Goal: Entertainment & Leisure: Consume media (video, audio)

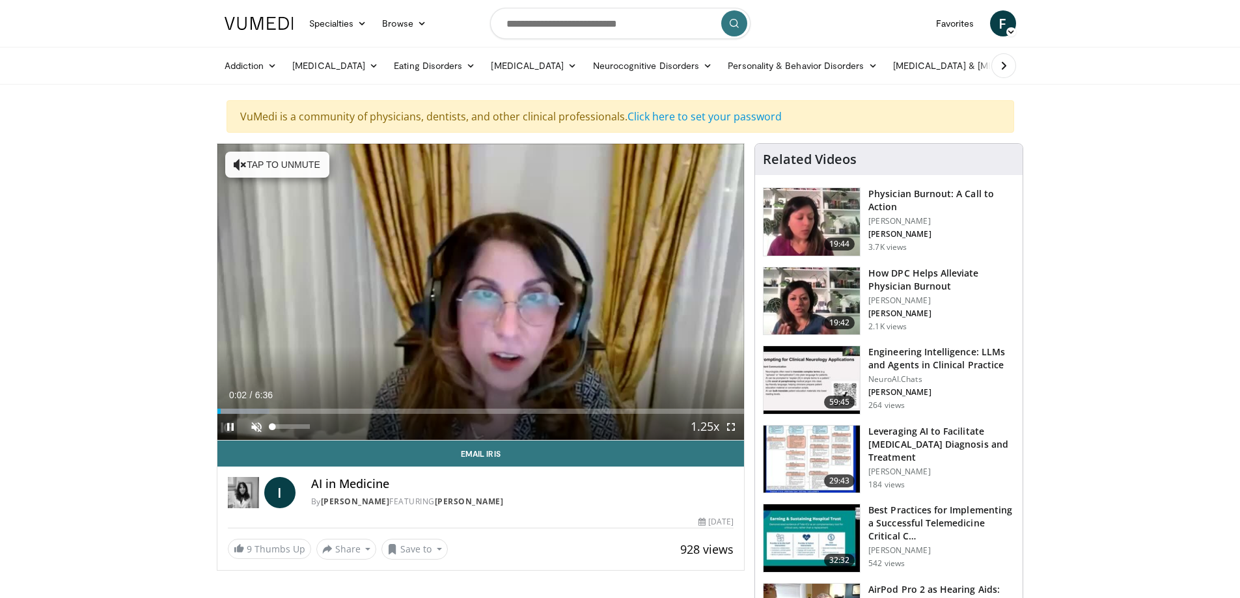
click at [254, 419] on span "Video Player" at bounding box center [256, 427] width 26 height 26
drag, startPoint x: 222, startPoint y: 410, endPoint x: 209, endPoint y: 409, distance: 13.1
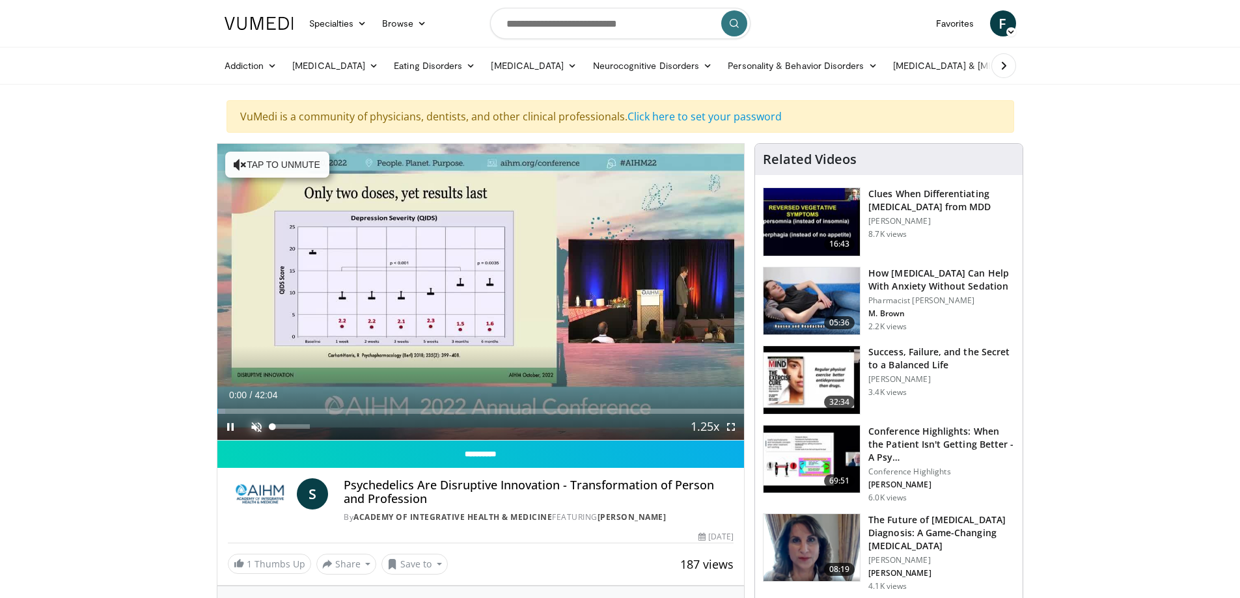
click at [251, 424] on span "Video Player" at bounding box center [256, 427] width 26 height 26
click at [229, 424] on span "Video Player" at bounding box center [230, 427] width 26 height 26
click at [225, 426] on span "Video Player" at bounding box center [230, 427] width 26 height 26
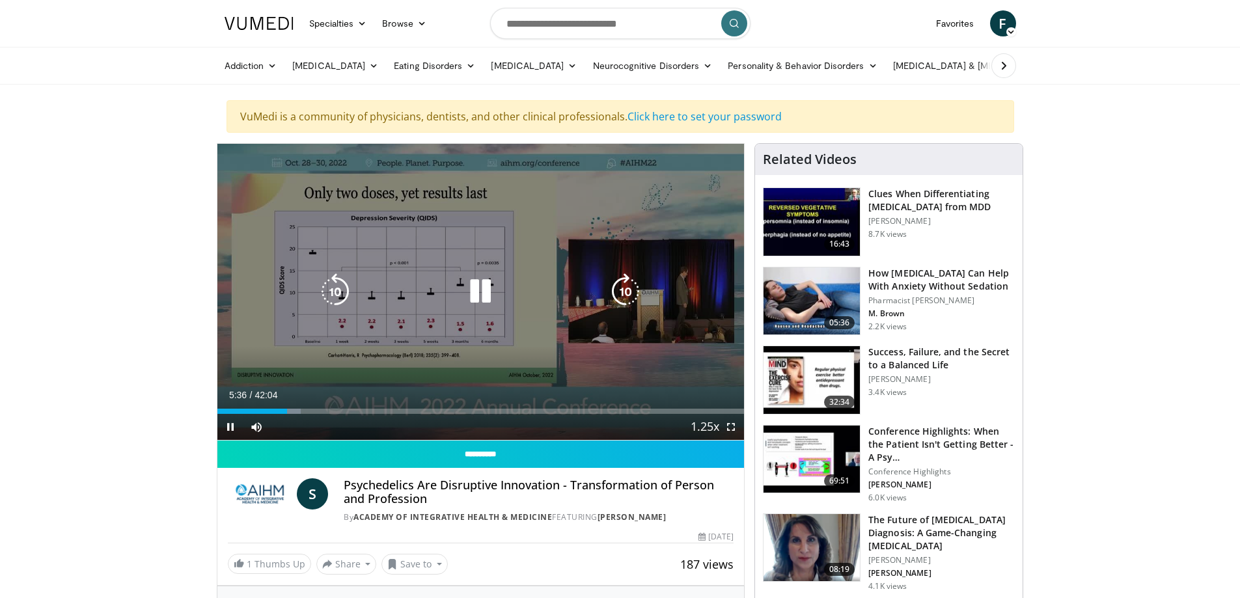
click at [495, 286] on icon "Video Player" at bounding box center [480, 291] width 36 height 36
click at [465, 299] on icon "Video Player" at bounding box center [480, 291] width 36 height 36
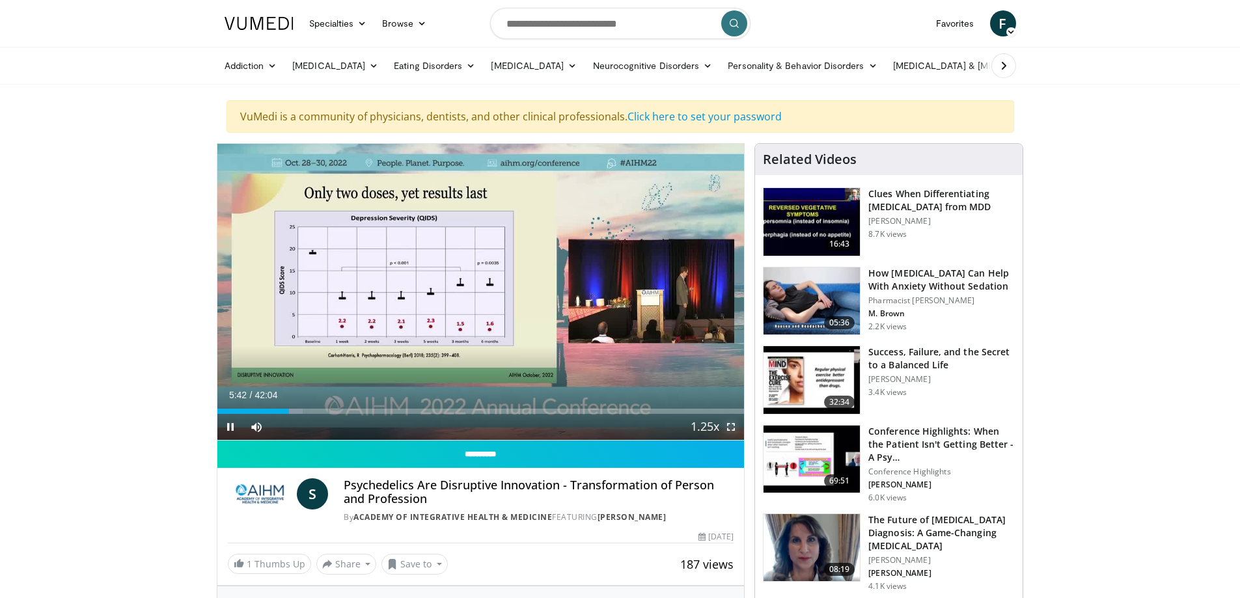
click at [731, 424] on span "Video Player" at bounding box center [731, 427] width 26 height 26
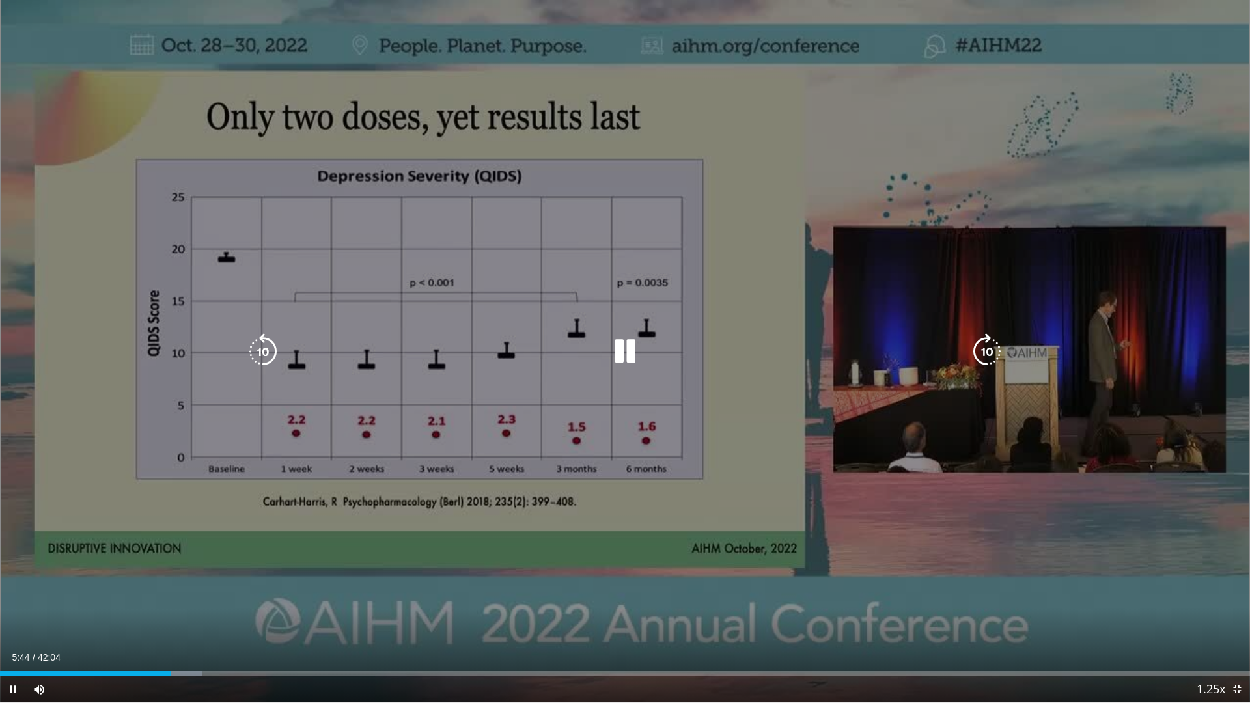
click at [727, 150] on div "10 seconds Tap to unmute" at bounding box center [625, 351] width 1250 height 702
drag, startPoint x: 734, startPoint y: 8, endPoint x: 927, endPoint y: 196, distance: 269.2
click at [928, 142] on div "10 seconds Tap to unmute" at bounding box center [625, 351] width 1250 height 702
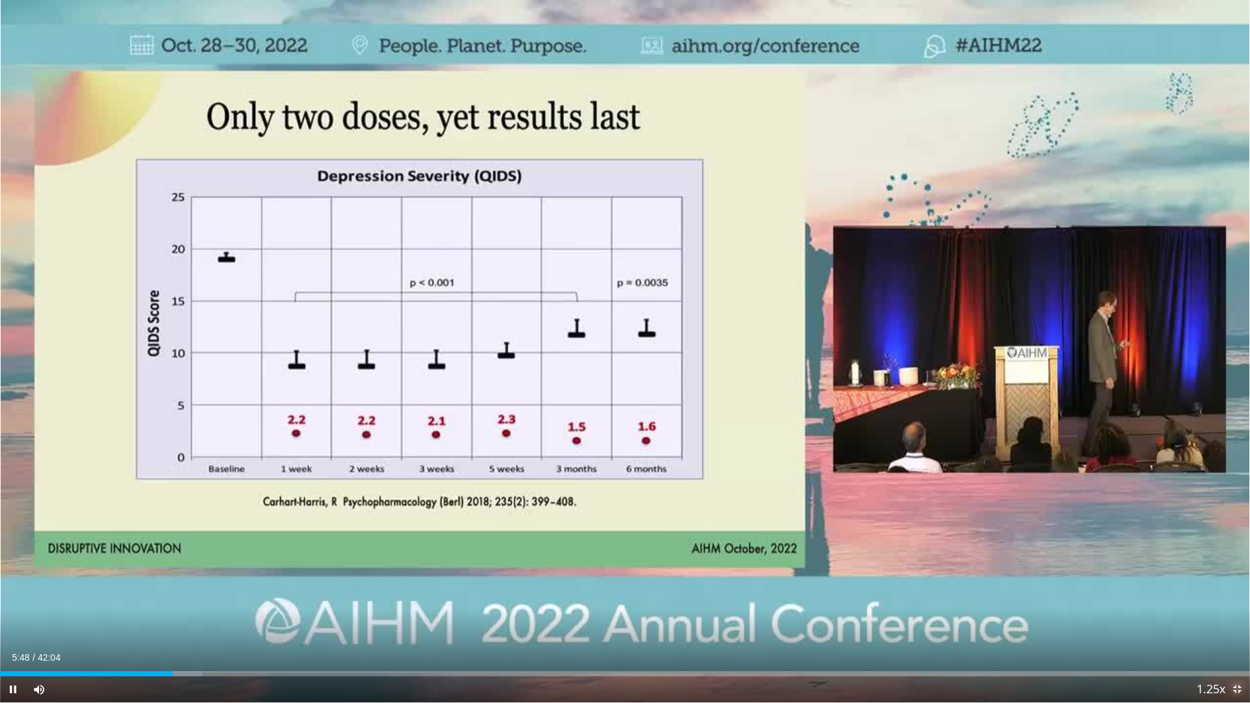
click at [1235, 597] on span "Video Player" at bounding box center [1237, 689] width 26 height 26
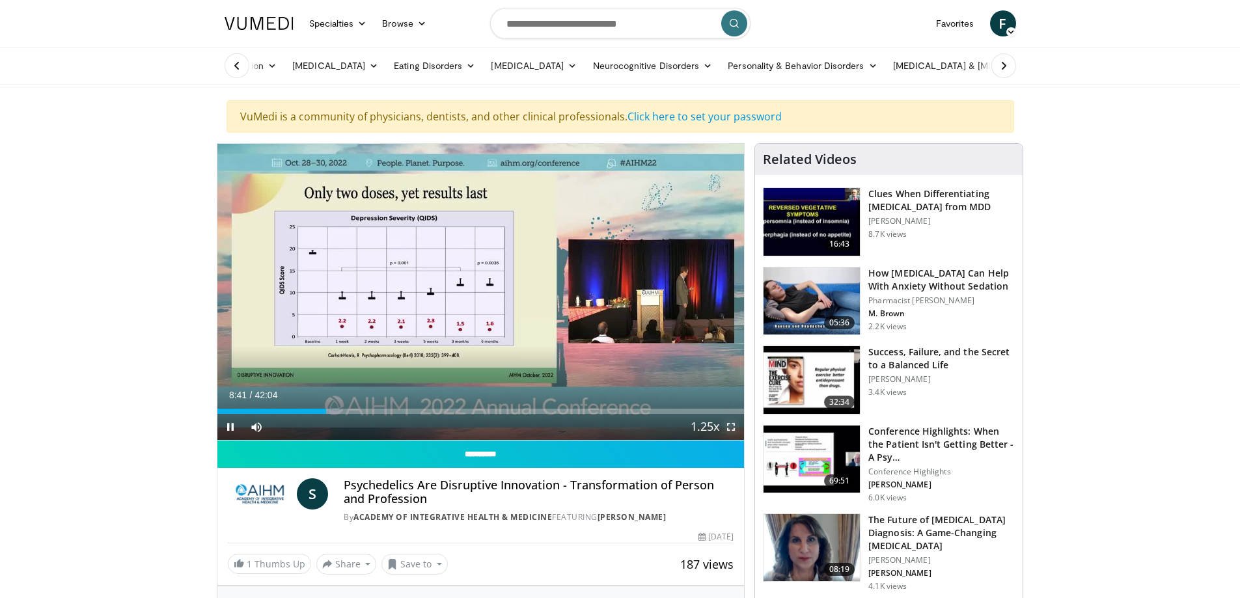
click at [728, 427] on span "Video Player" at bounding box center [731, 427] width 26 height 26
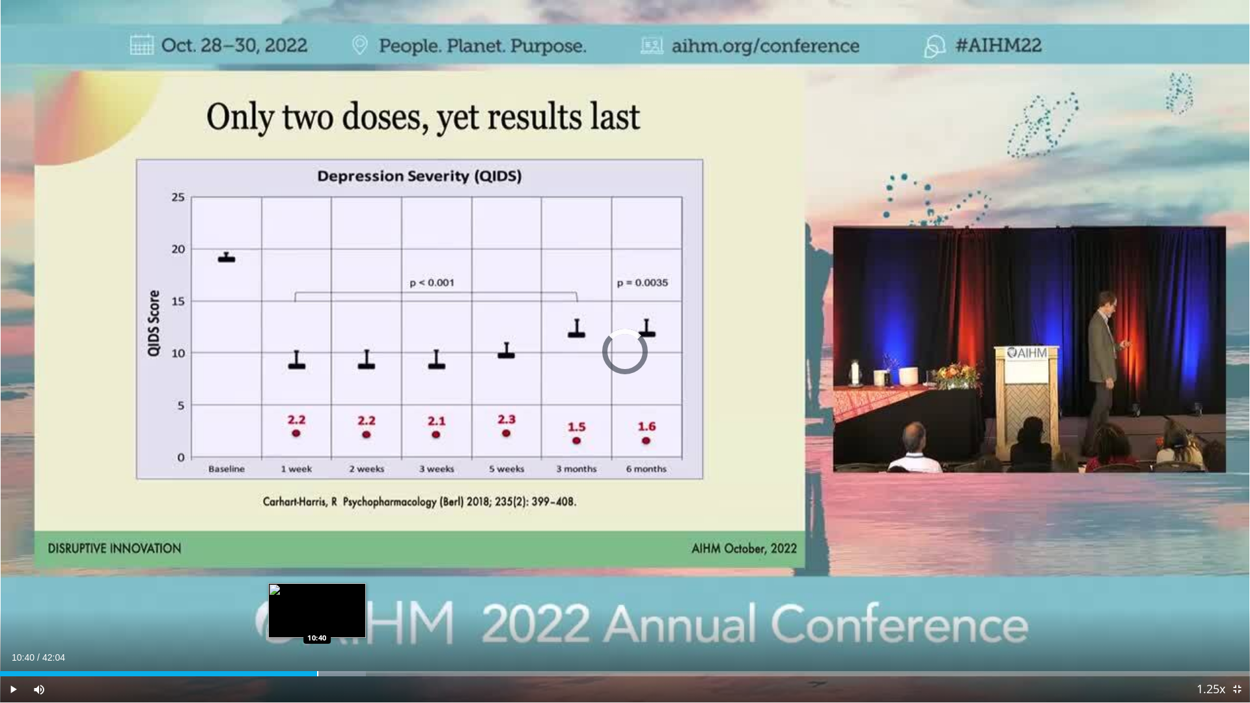
click at [317, 597] on div "Progress Bar" at bounding box center [317, 673] width 1 height 5
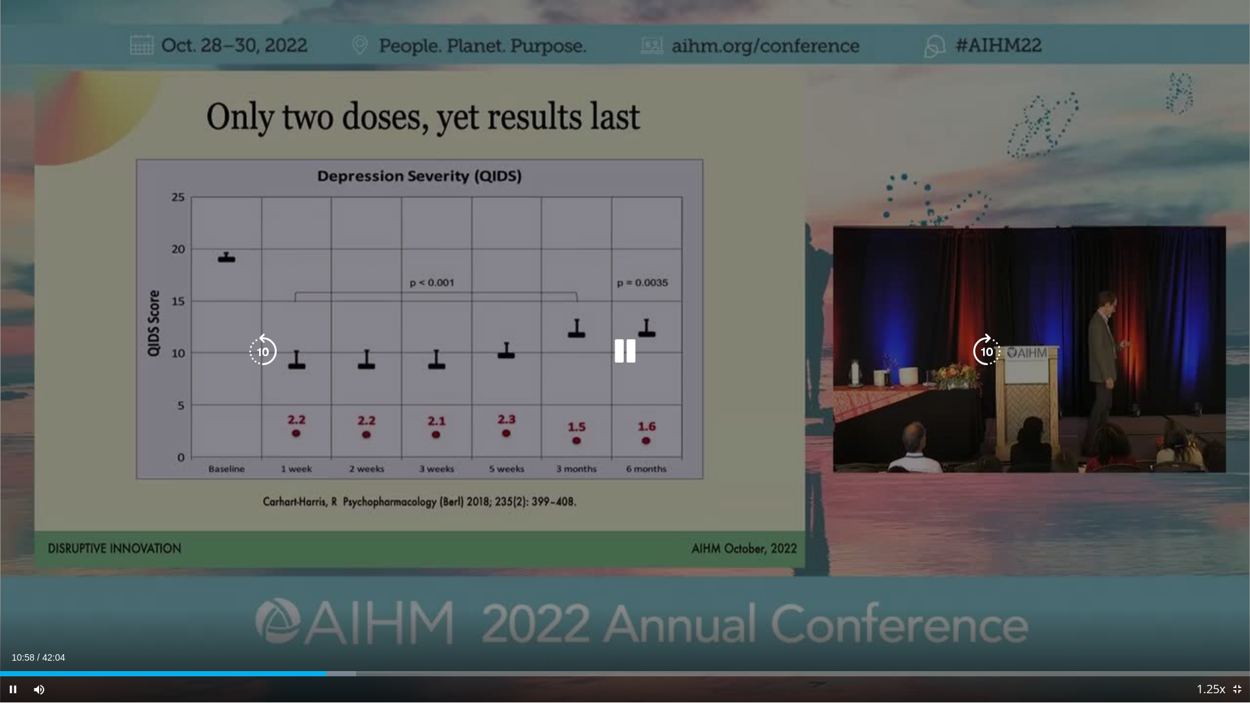
click at [623, 354] on icon "Video Player" at bounding box center [625, 351] width 36 height 36
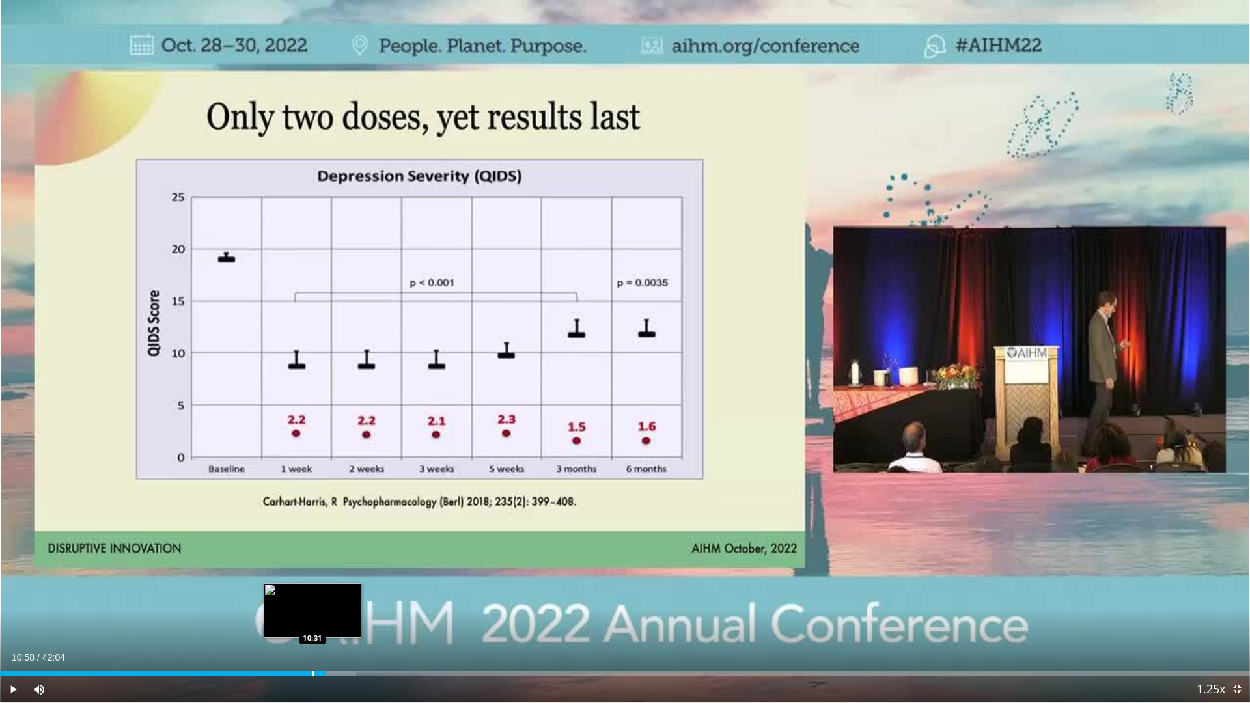
click at [312, 597] on div "Progress Bar" at bounding box center [312, 673] width 1 height 5
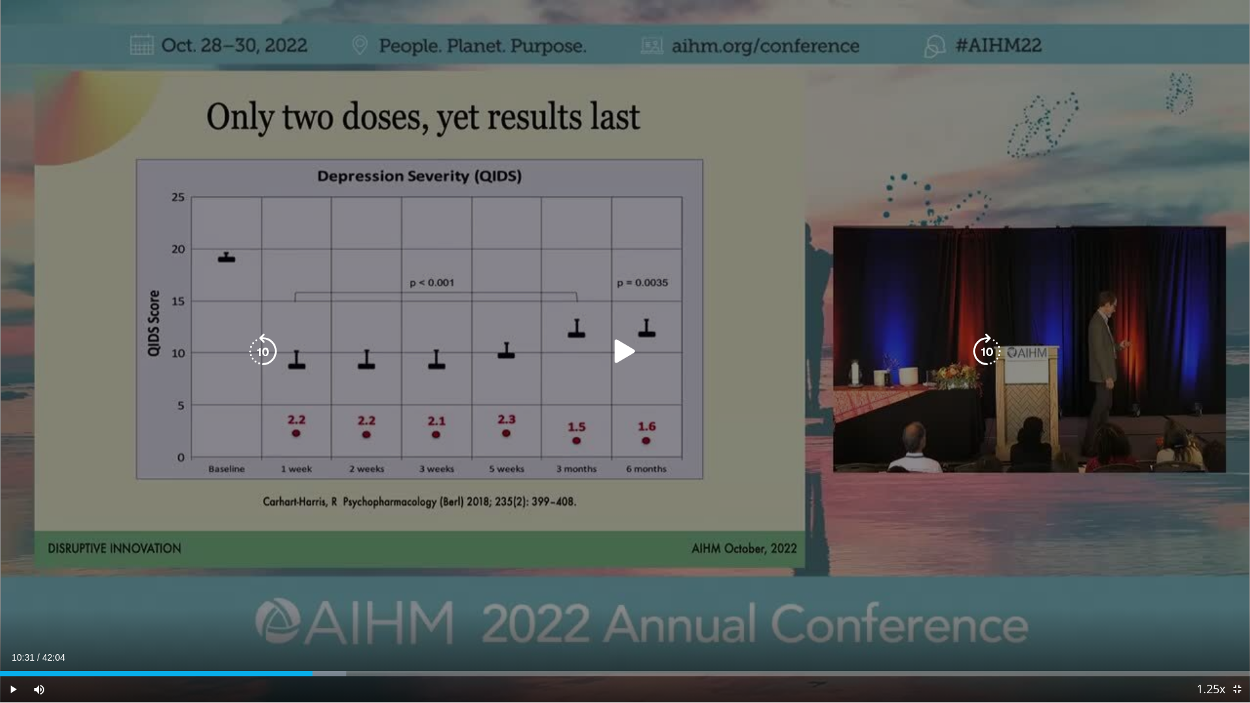
click at [623, 355] on icon "Video Player" at bounding box center [625, 351] width 36 height 36
click at [627, 345] on icon "Video Player" at bounding box center [625, 351] width 36 height 36
click at [624, 348] on icon "Video Player" at bounding box center [625, 351] width 36 height 36
click at [631, 343] on icon "Video Player" at bounding box center [625, 351] width 36 height 36
click at [623, 355] on icon "Video Player" at bounding box center [625, 351] width 36 height 36
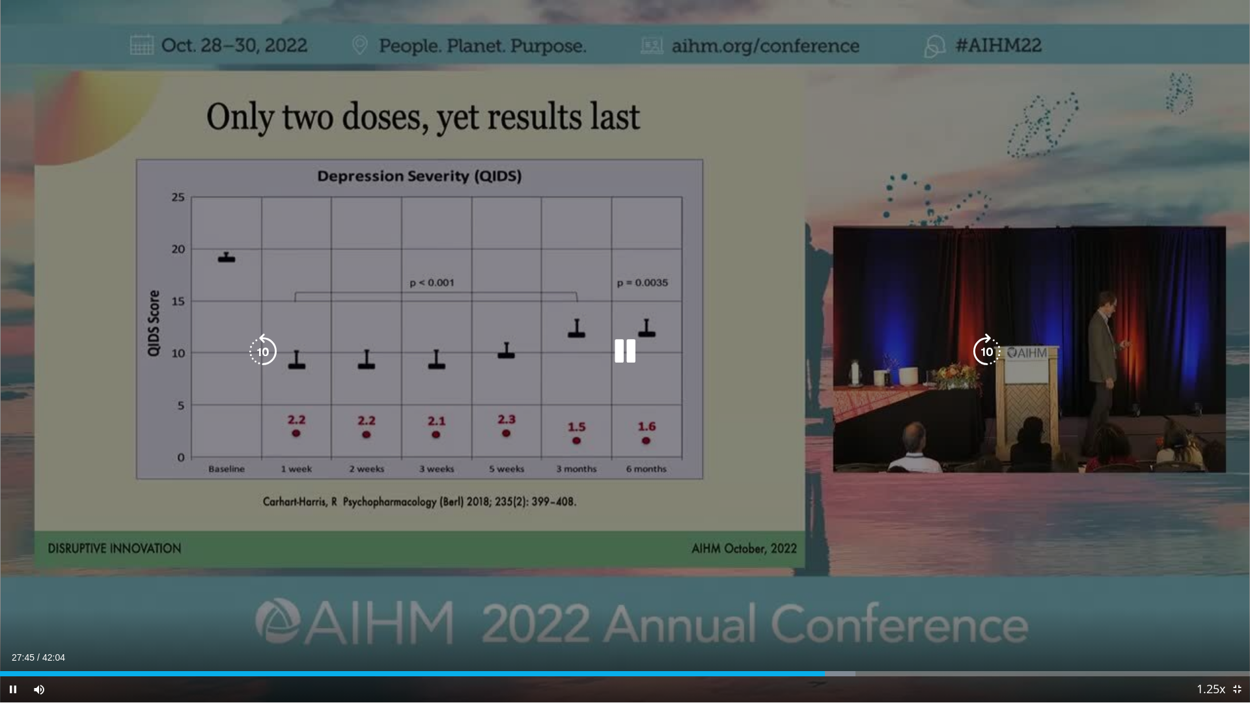
click at [731, 446] on div "10 seconds Tap to unmute" at bounding box center [625, 351] width 1250 height 702
click at [619, 348] on icon "Video Player" at bounding box center [625, 351] width 36 height 36
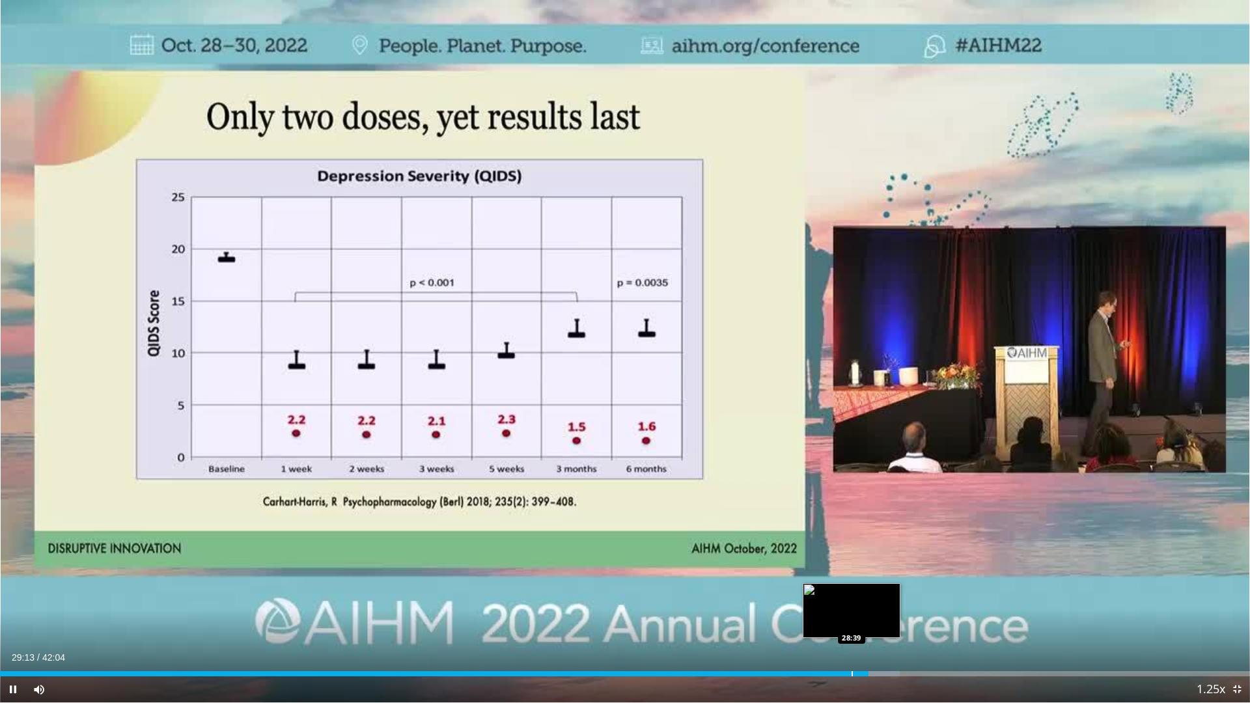
click at [851, 597] on div "Loaded : 71.99% 29:13 28:39" at bounding box center [625, 673] width 1250 height 5
click at [833, 597] on div "Progress Bar" at bounding box center [833, 673] width 1 height 5
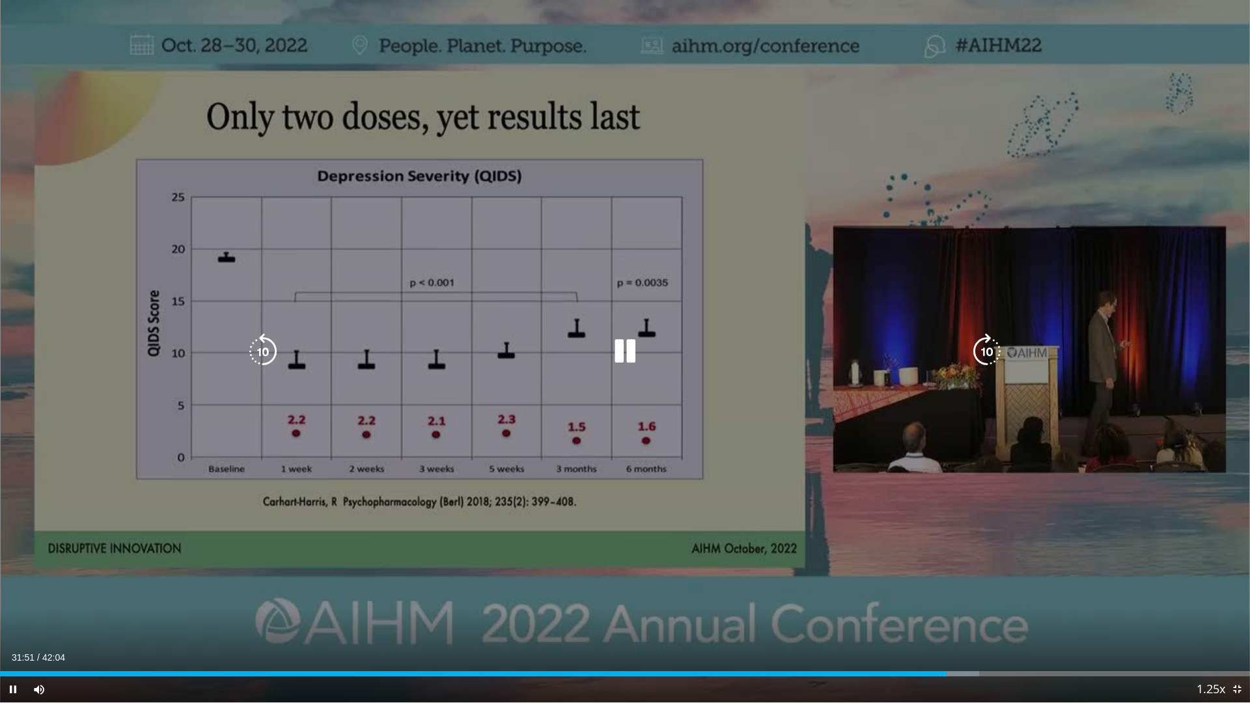
click at [627, 351] on icon "Video Player" at bounding box center [625, 351] width 36 height 36
click at [625, 355] on icon "Video Player" at bounding box center [625, 351] width 36 height 36
click at [622, 343] on icon "Video Player" at bounding box center [625, 351] width 36 height 36
click at [623, 349] on icon "Video Player" at bounding box center [625, 351] width 36 height 36
click at [743, 404] on div "10 seconds Tap to unmute" at bounding box center [625, 351] width 1250 height 702
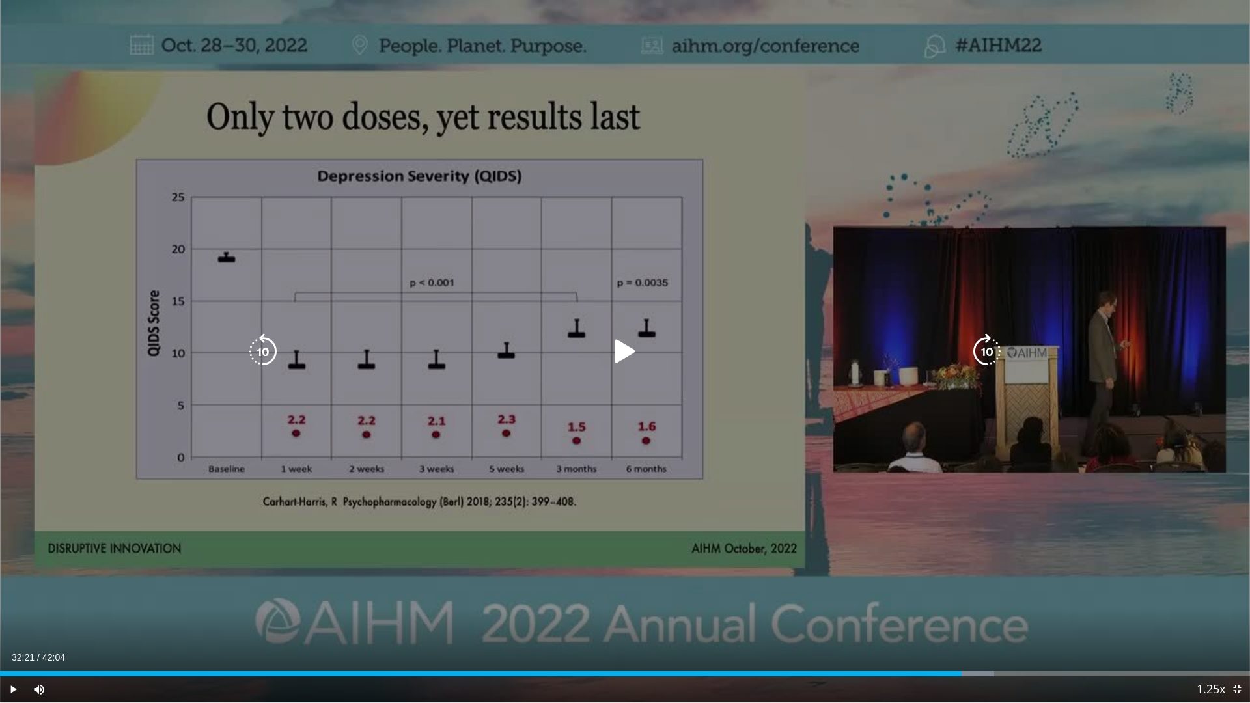
click at [630, 342] on icon "Video Player" at bounding box center [625, 351] width 36 height 36
click at [674, 355] on div "Video Player" at bounding box center [625, 351] width 750 height 26
click at [625, 350] on icon "Video Player" at bounding box center [625, 351] width 36 height 36
click at [636, 346] on icon "Video Player" at bounding box center [625, 351] width 36 height 36
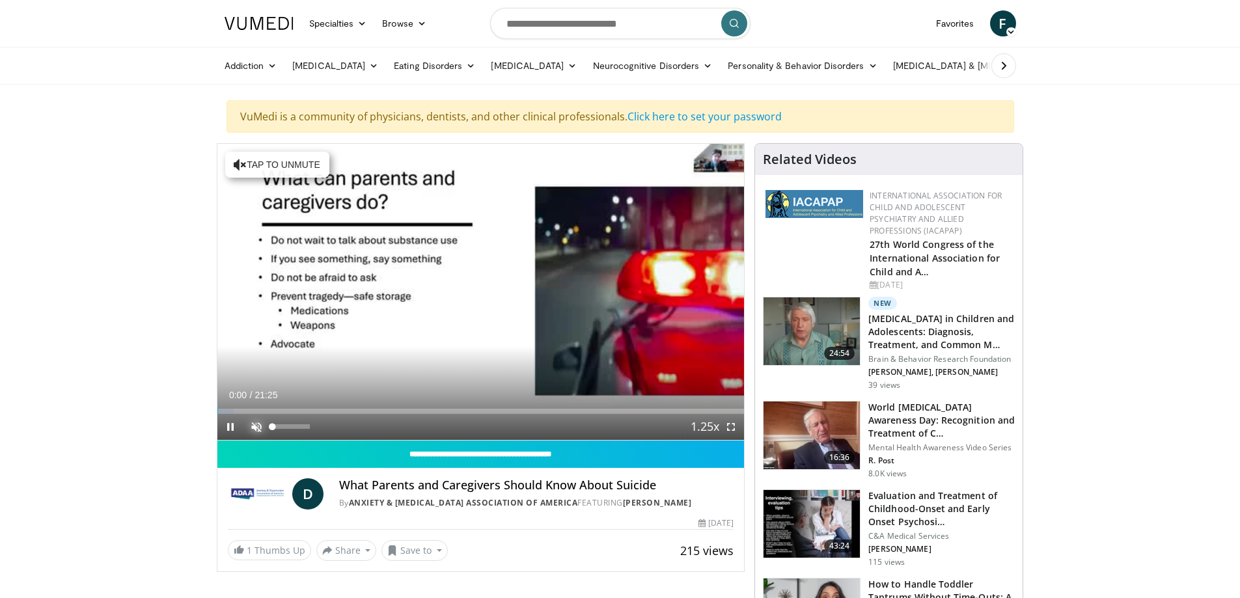
click at [256, 419] on span "Video Player" at bounding box center [256, 427] width 26 height 26
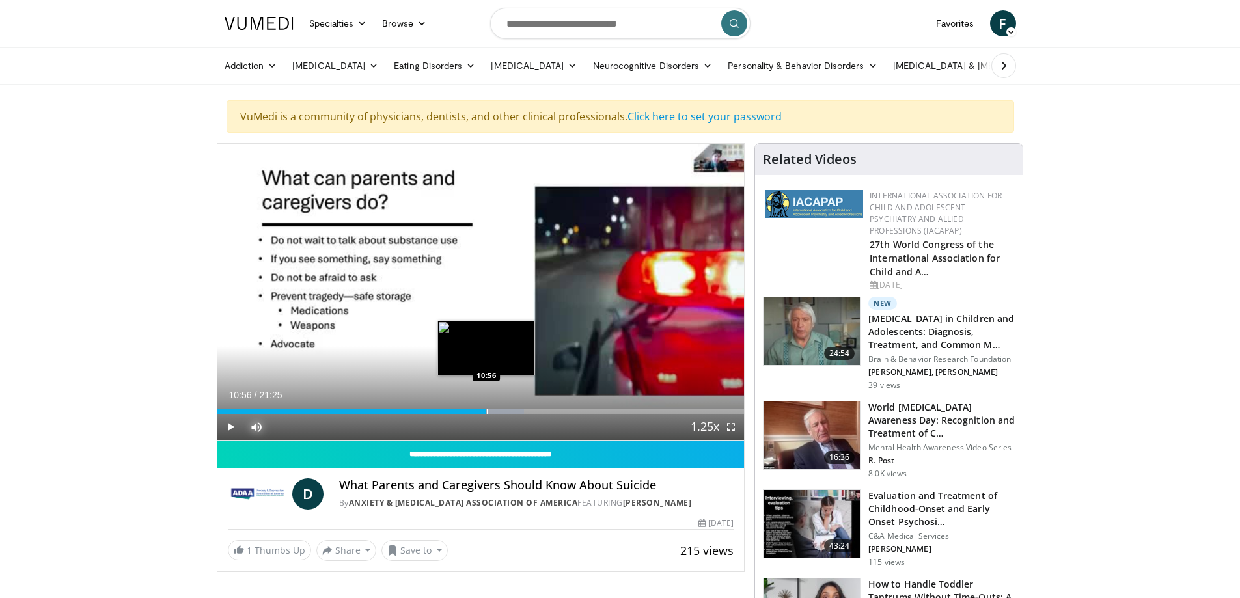
click at [487, 410] on div "Progress Bar" at bounding box center [487, 411] width 1 height 5
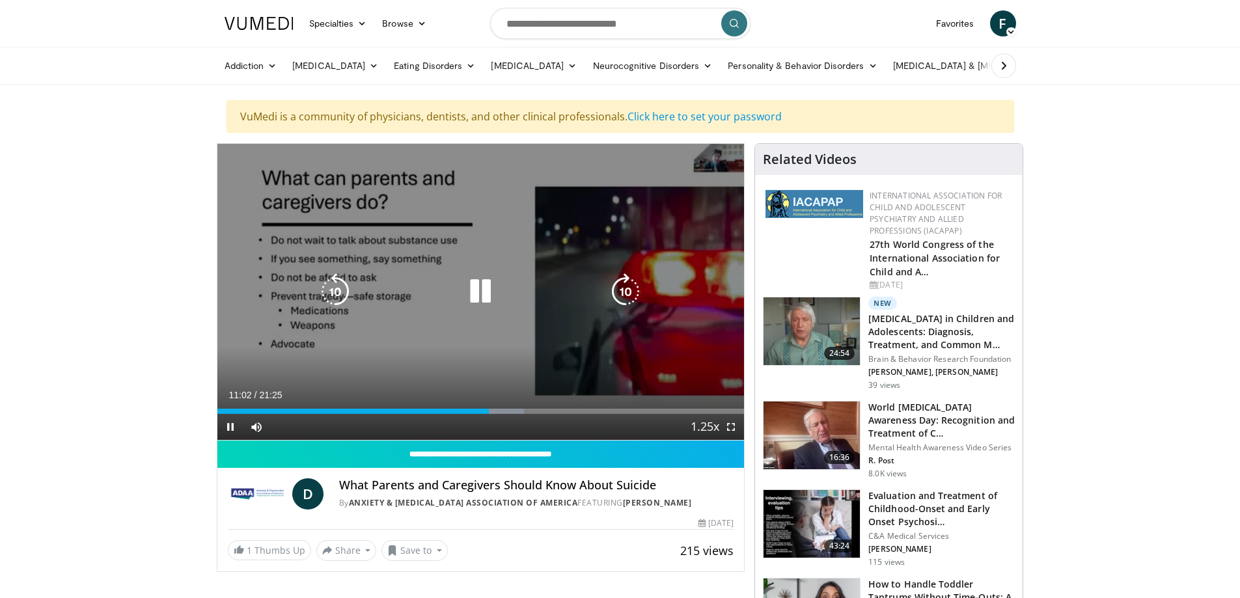
click at [492, 287] on icon "Video Player" at bounding box center [480, 291] width 36 height 36
click at [483, 294] on icon "Video Player" at bounding box center [480, 291] width 36 height 36
